Goal: Information Seeking & Learning: Learn about a topic

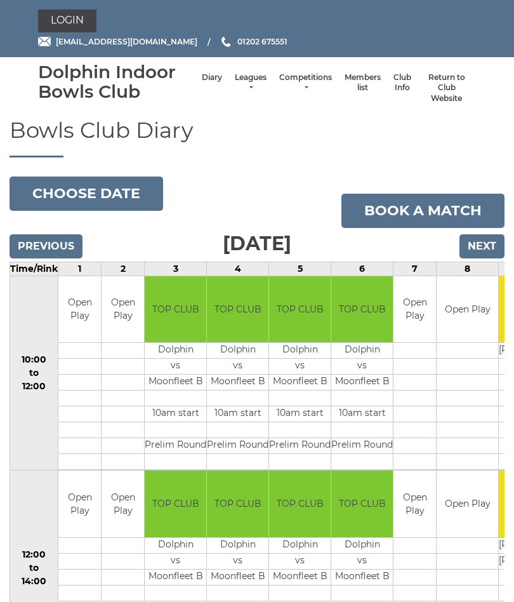
click at [293, 82] on link "Competitions" at bounding box center [305, 82] width 53 height 21
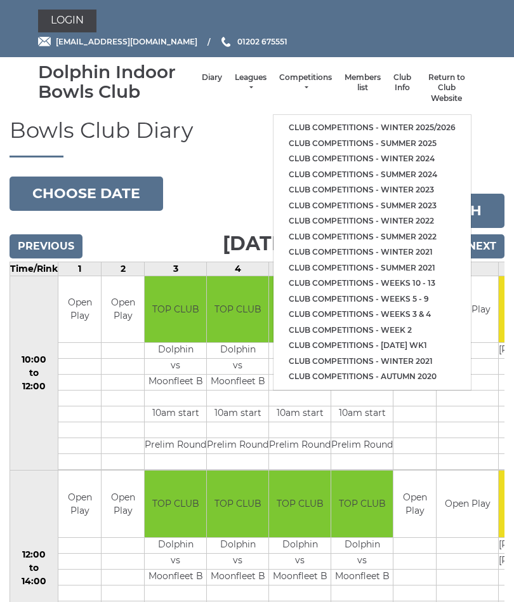
click at [430, 122] on link "Club competitions - Winter 2025/2026" at bounding box center [372, 128] width 197 height 16
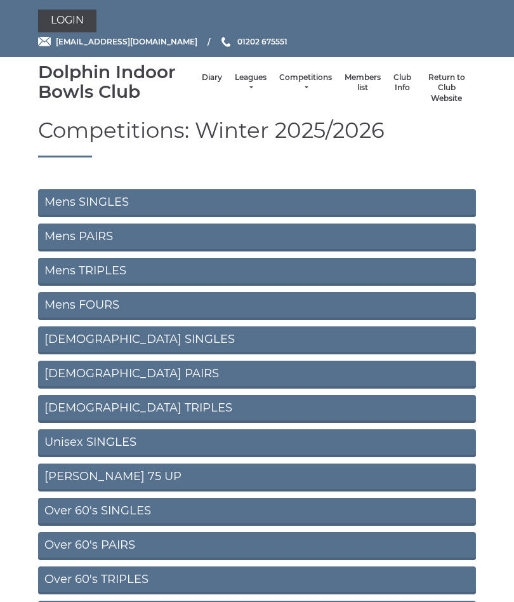
click at [128, 199] on link "Mens SINGLES" at bounding box center [257, 203] width 438 height 28
